Goal: Complete application form

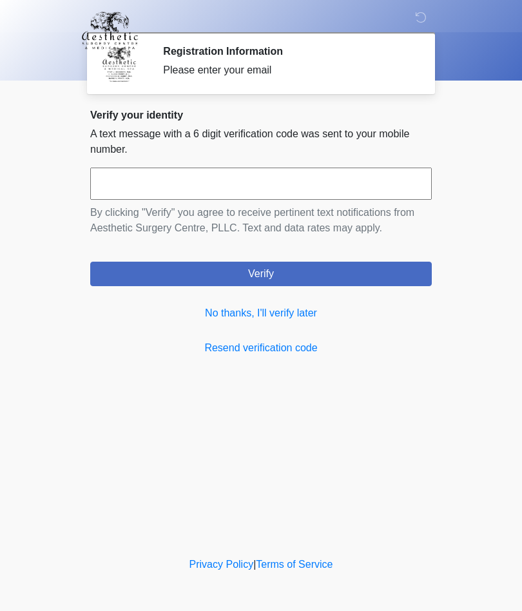
click at [292, 311] on link "No thanks, I'll verify later" at bounding box center [260, 312] width 341 height 15
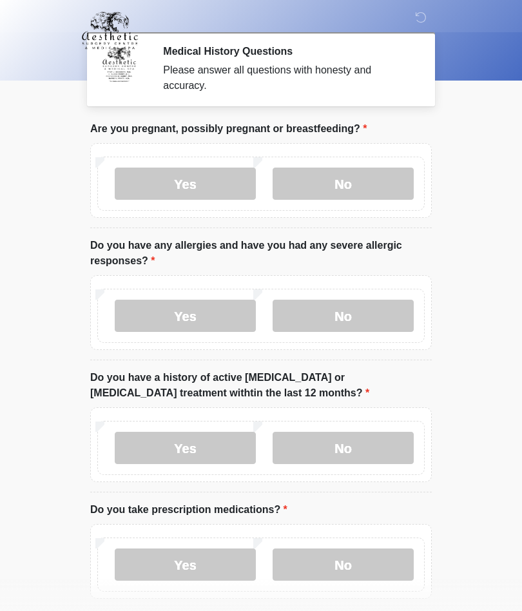
click at [356, 193] on label "No" at bounding box center [343, 184] width 141 height 32
click at [363, 324] on label "No" at bounding box center [343, 316] width 141 height 32
click at [356, 445] on label "No" at bounding box center [343, 448] width 141 height 32
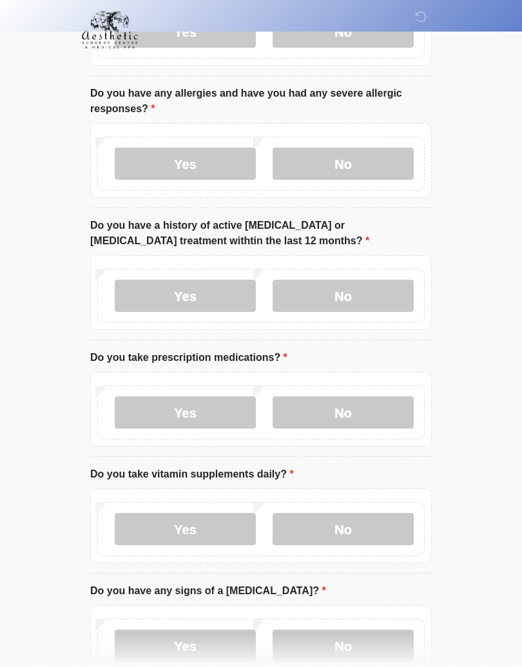
scroll to position [179, 0]
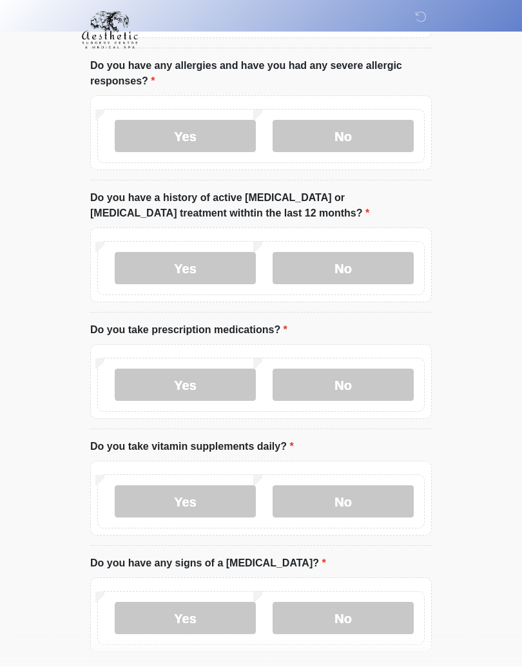
click at [216, 389] on label "Yes" at bounding box center [185, 385] width 141 height 32
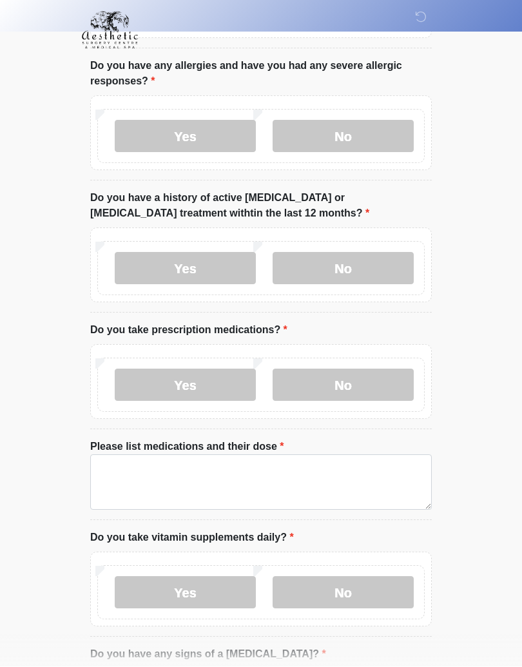
scroll to position [180, 0]
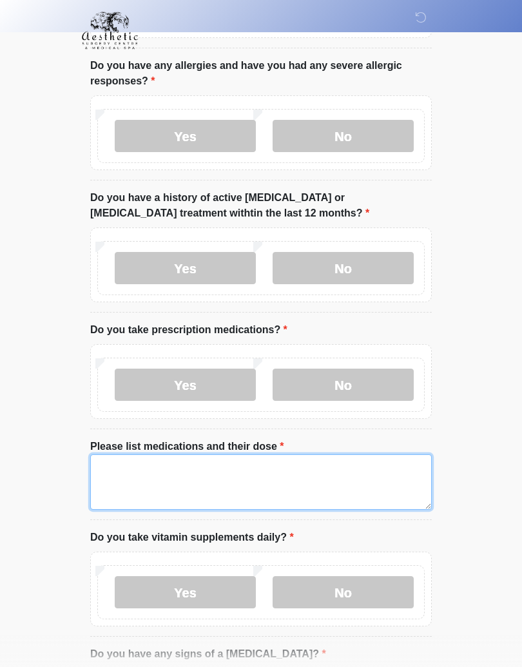
click at [232, 472] on textarea "Please list medications and their dose" at bounding box center [260, 481] width 341 height 55
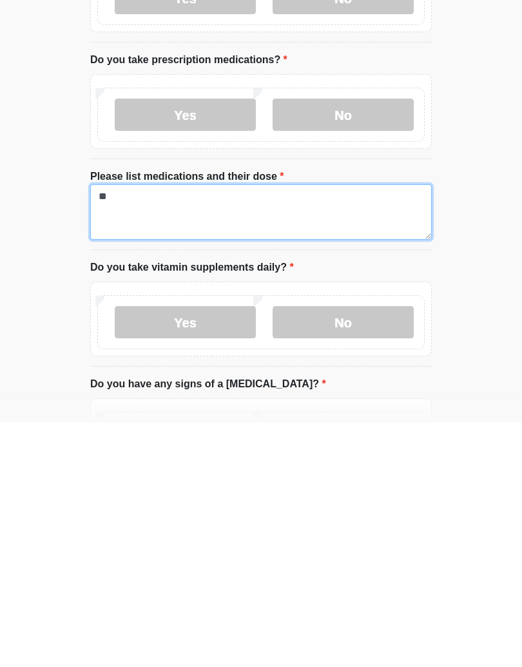
type textarea "*"
type textarea "**********"
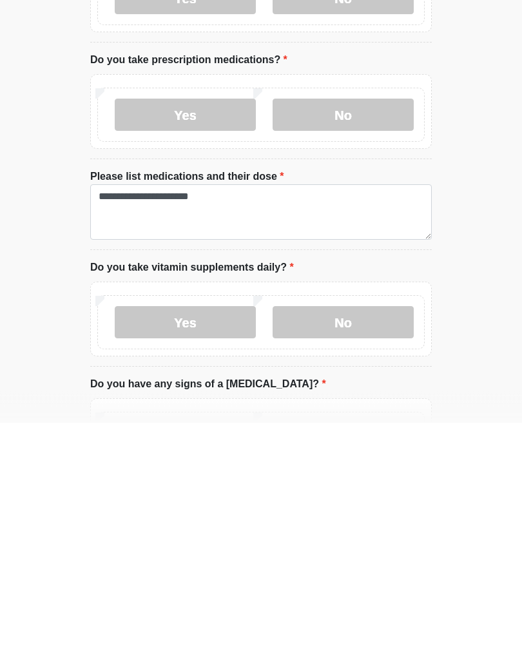
click at [357, 551] on label "No" at bounding box center [343, 567] width 141 height 32
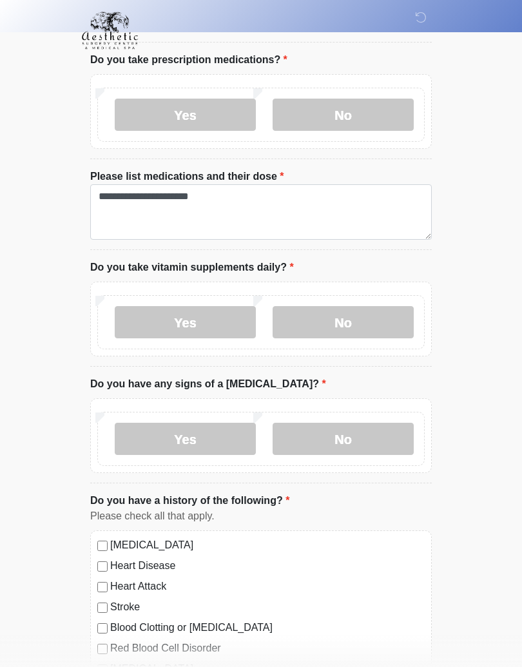
click at [369, 438] on label "No" at bounding box center [343, 439] width 141 height 32
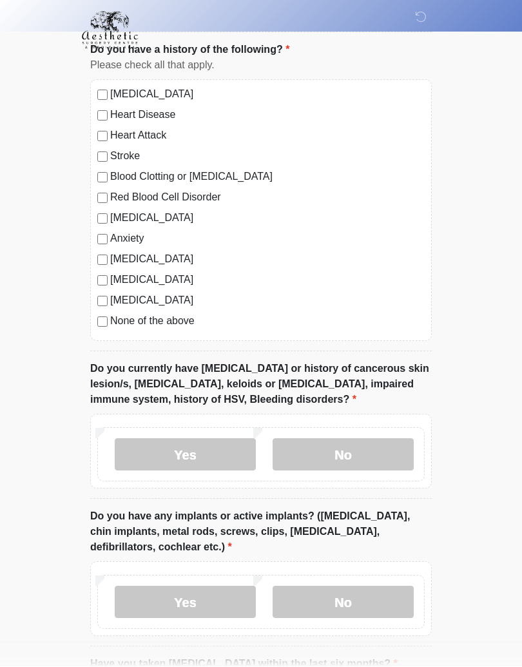
scroll to position [905, 0]
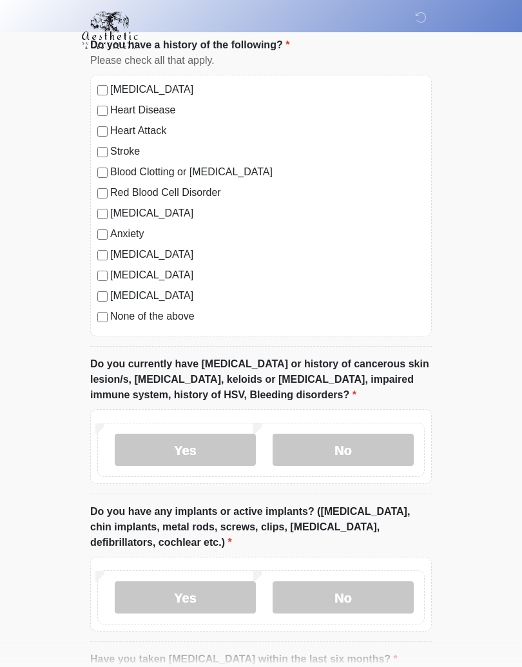
click at [369, 442] on label "No" at bounding box center [343, 450] width 141 height 32
click at [372, 595] on label "No" at bounding box center [343, 597] width 141 height 32
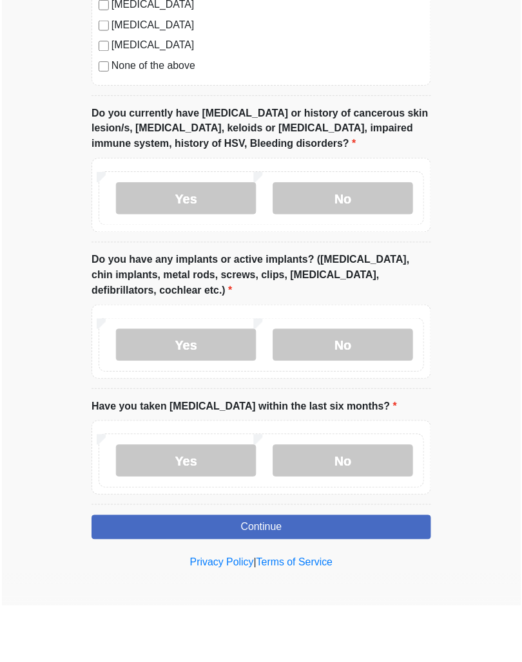
scroll to position [1102, 0]
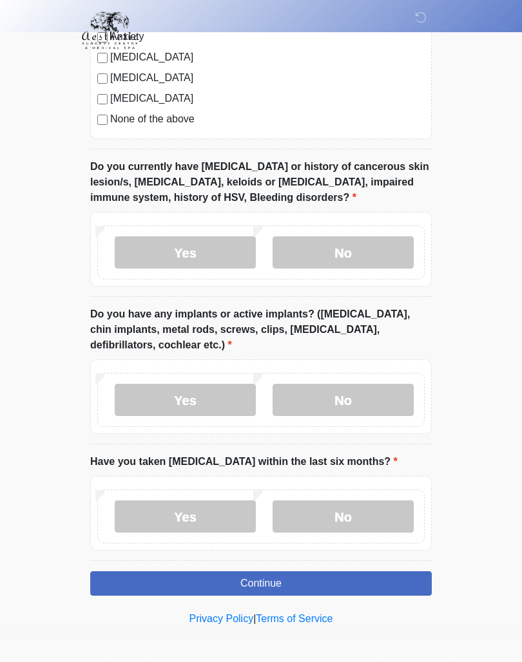
click at [360, 509] on label "No" at bounding box center [343, 517] width 141 height 32
click at [362, 582] on button "Continue" at bounding box center [260, 584] width 341 height 24
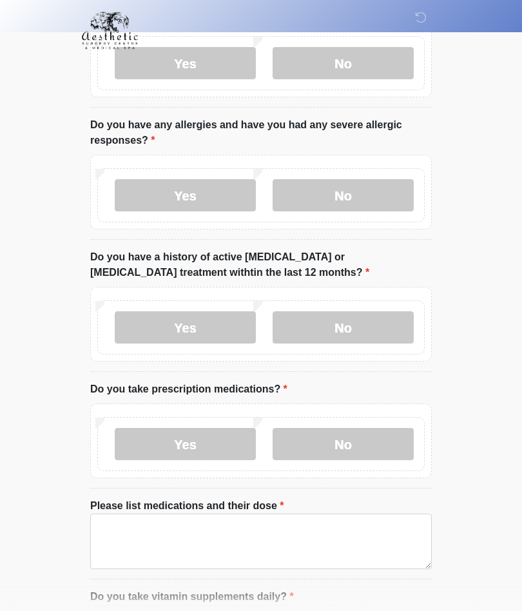
scroll to position [0, 0]
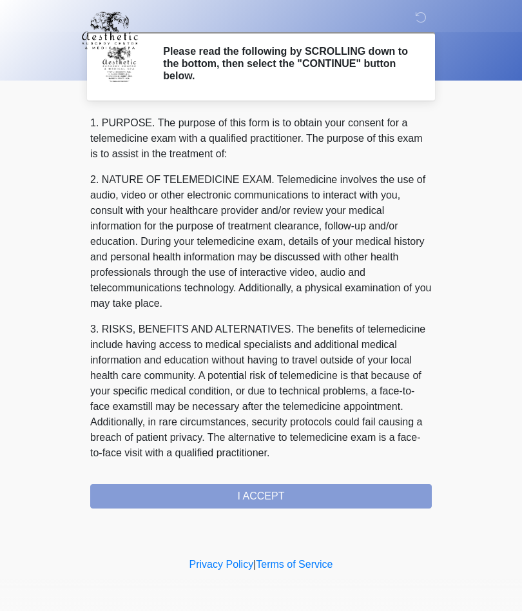
click at [282, 492] on div "1. PURPOSE. The purpose of this form is to obtain your consent for a telemedici…" at bounding box center [260, 311] width 341 height 393
click at [266, 503] on div "1. PURPOSE. The purpose of this form is to obtain your consent for a telemedici…" at bounding box center [260, 311] width 341 height 393
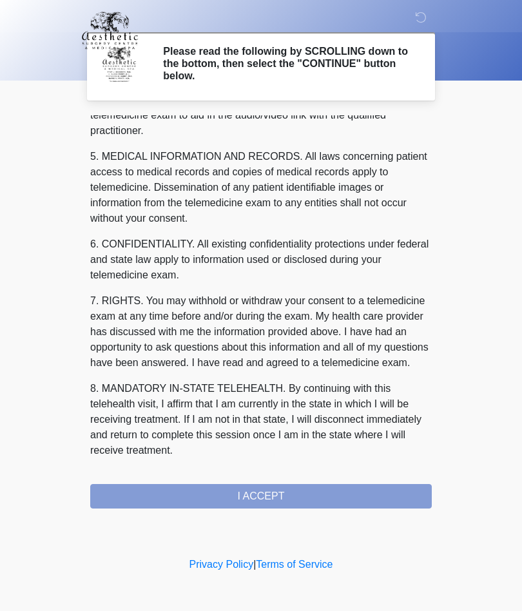
click at [269, 505] on button "I ACCEPT" at bounding box center [260, 496] width 341 height 24
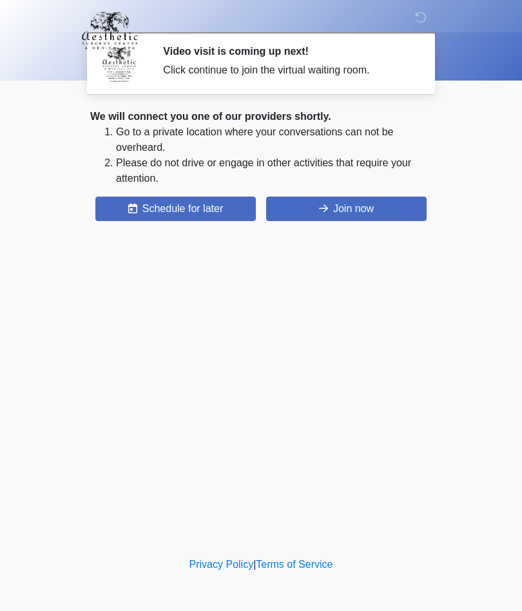
click at [347, 217] on button "Join now" at bounding box center [346, 209] width 160 height 24
